Goal: Task Accomplishment & Management: Complete application form

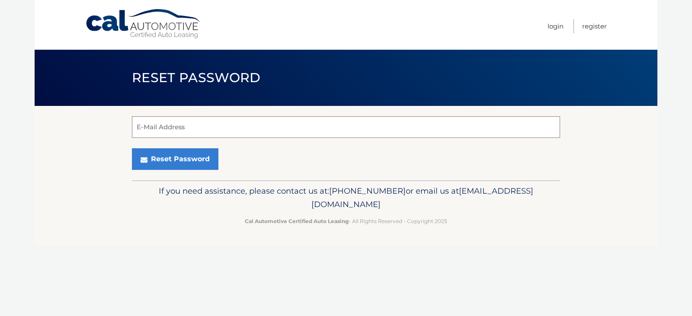
click at [213, 129] on input "E-Mail Address" at bounding box center [346, 127] width 428 height 22
type input "pbarriga@marketsolutionsgrp.com"
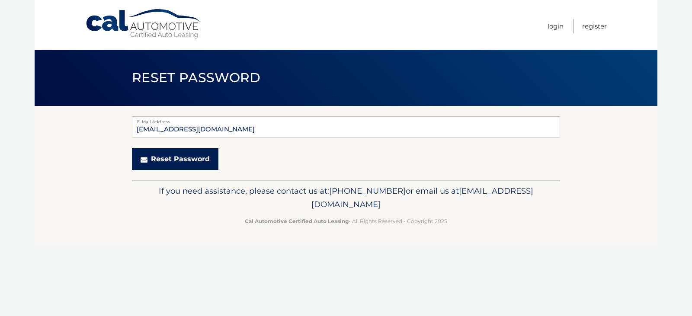
click at [184, 159] on button "Reset Password" at bounding box center [175, 159] width 86 height 22
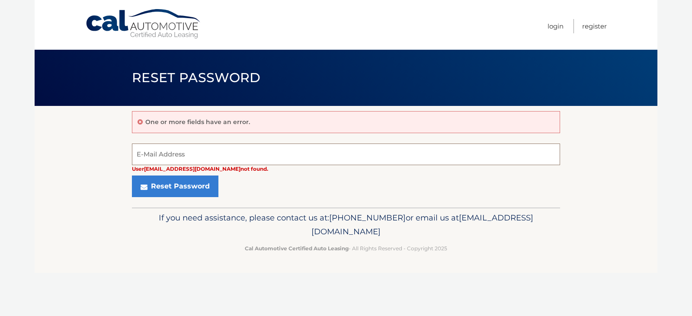
click at [169, 156] on input "E-Mail Address" at bounding box center [346, 155] width 428 height 22
type input "[EMAIL_ADDRESS][DOMAIN_NAME]"
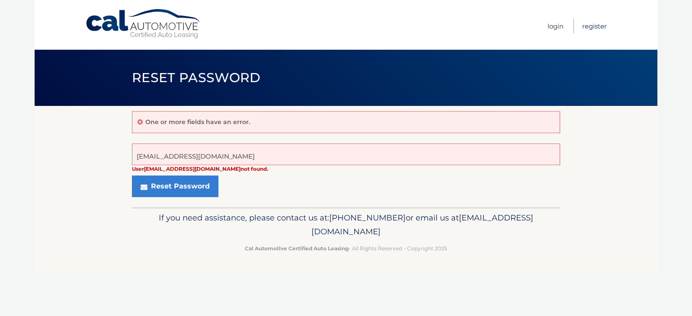
click at [594, 25] on link "Register" at bounding box center [594, 26] width 25 height 14
